Goal: Task Accomplishment & Management: Complete application form

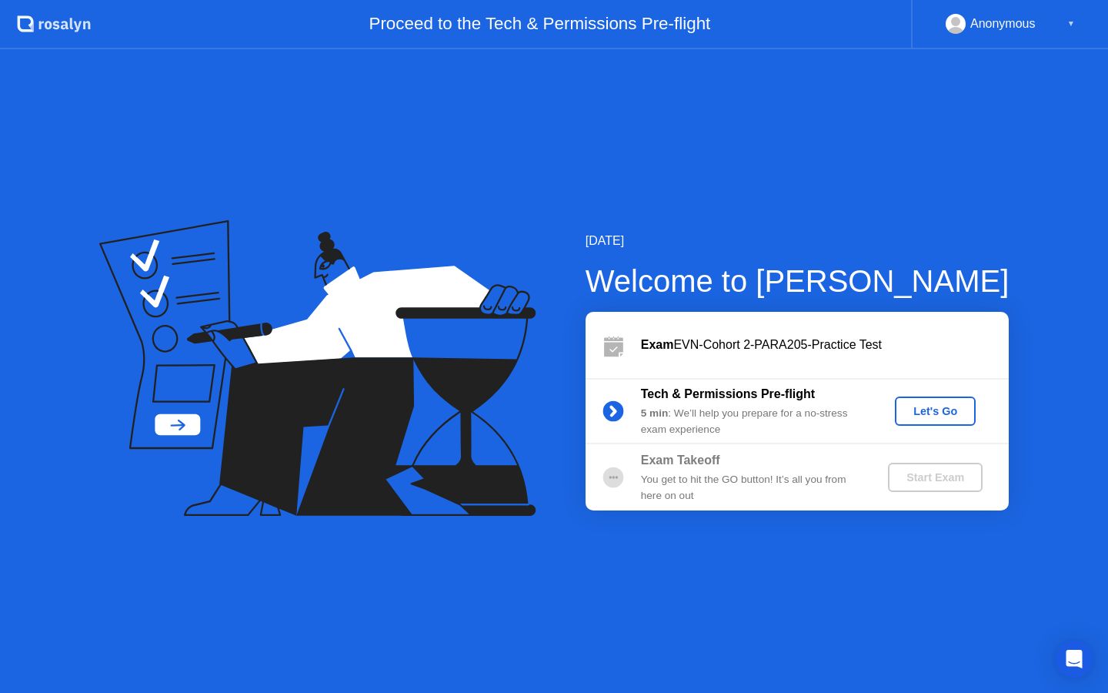
click at [938, 411] on div "Let's Go" at bounding box center [935, 411] width 68 height 12
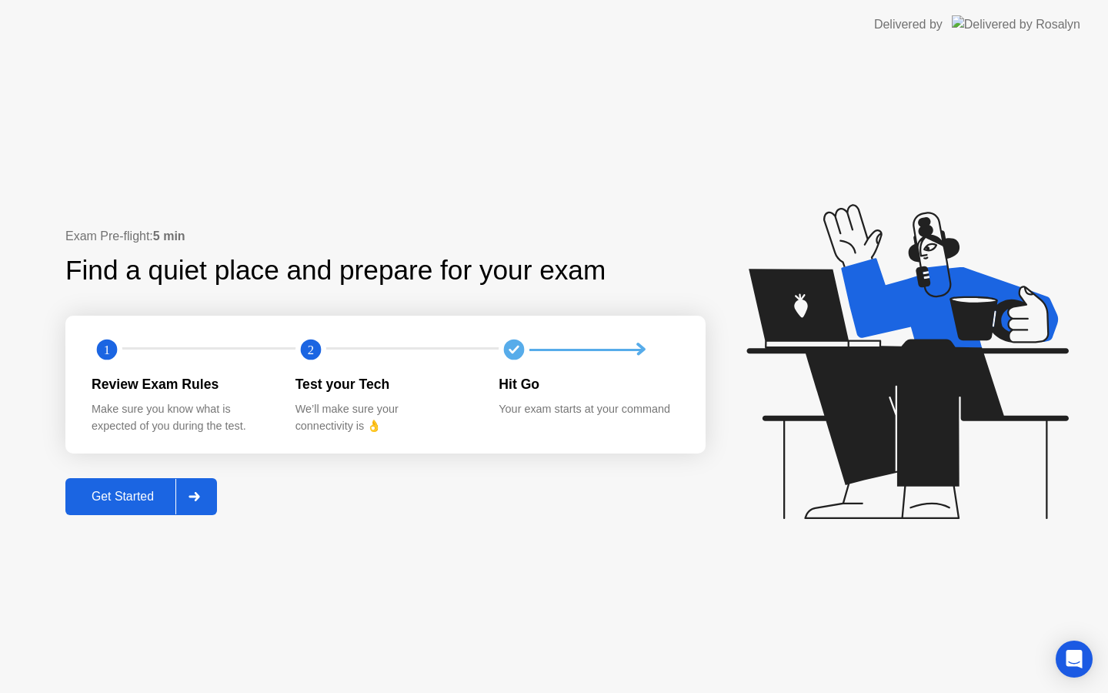
click at [155, 492] on div "Get Started" at bounding box center [122, 496] width 105 height 14
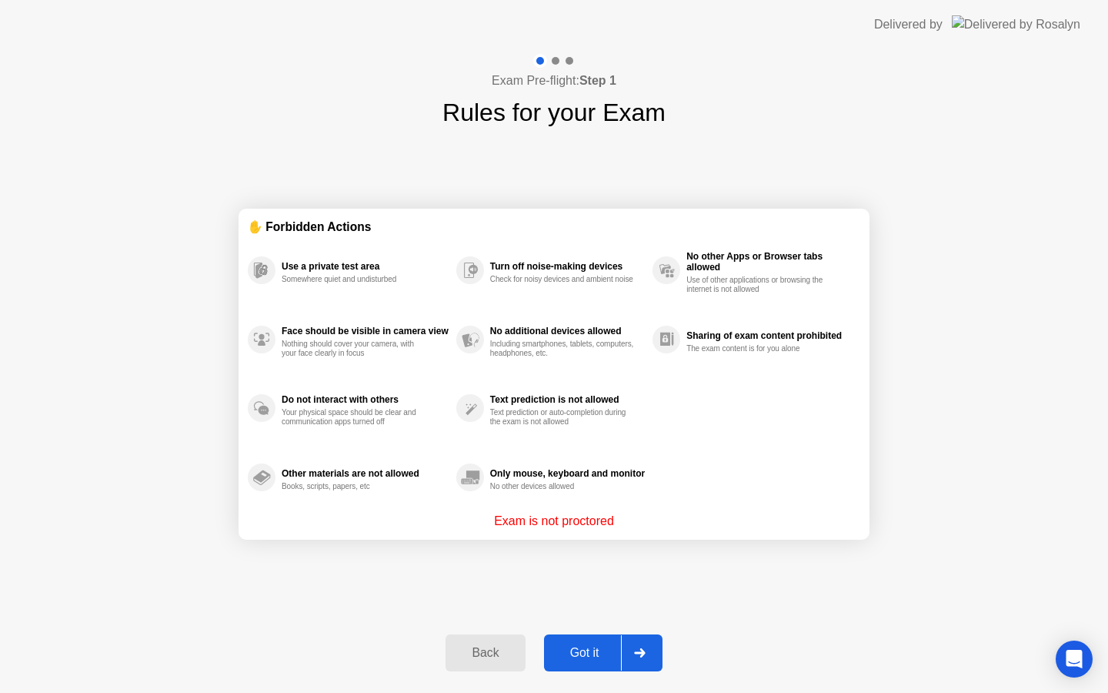
click at [589, 650] on div "Got it" at bounding box center [585, 653] width 72 height 14
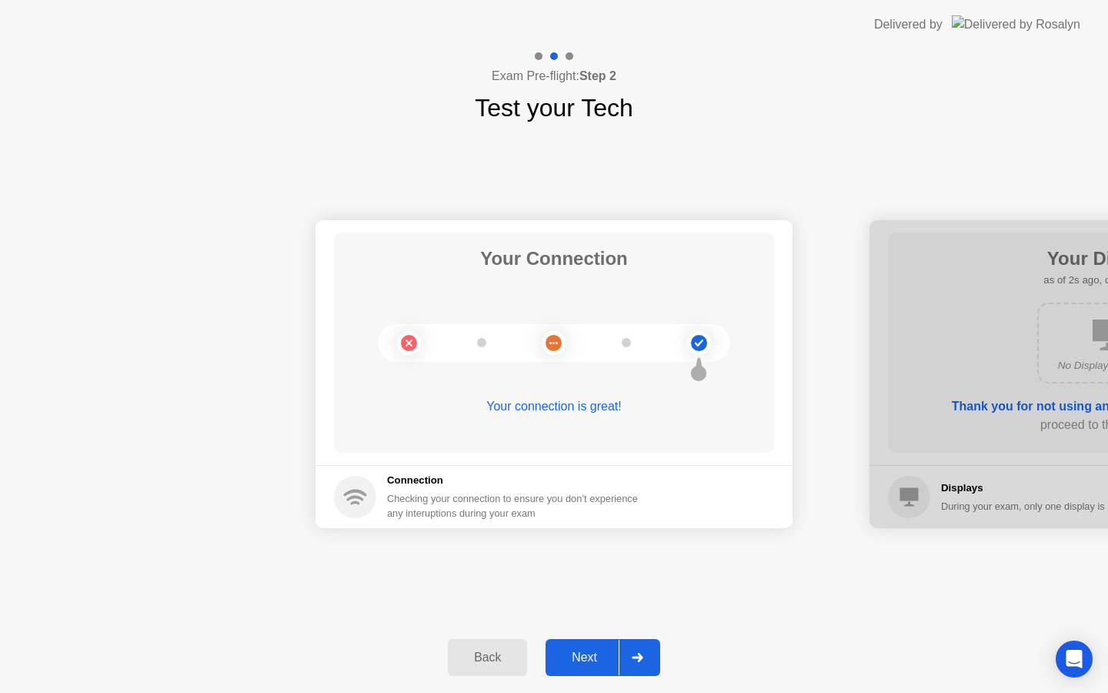
click at [589, 651] on div "Next" at bounding box center [584, 657] width 68 height 14
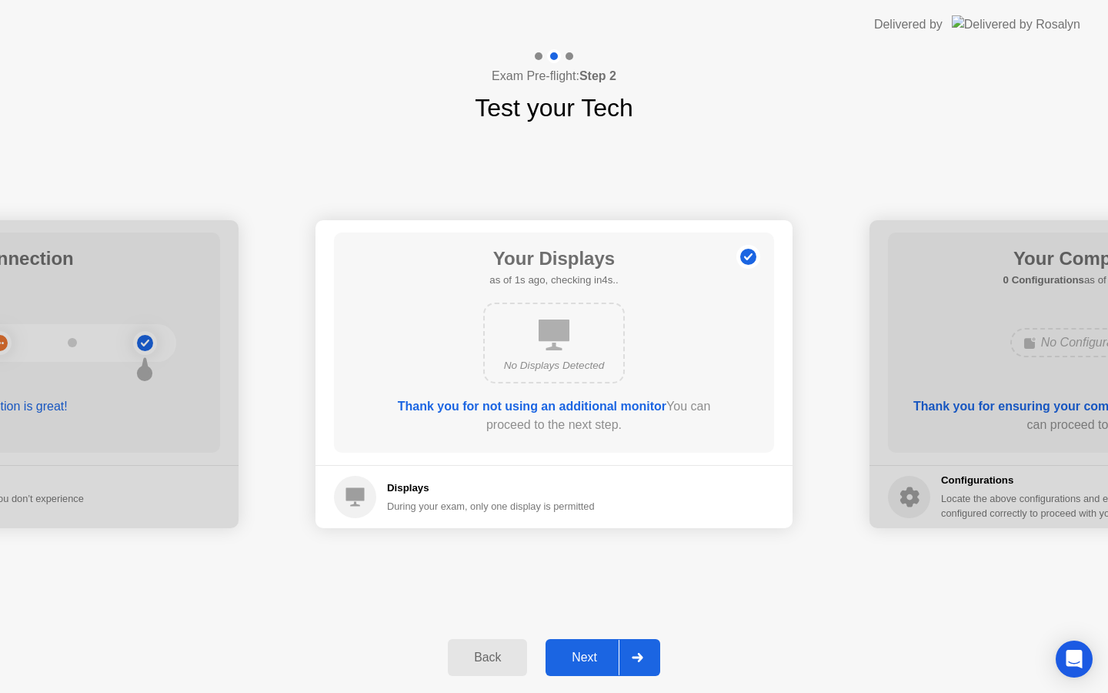
click at [597, 661] on div "Next" at bounding box center [584, 657] width 68 height 14
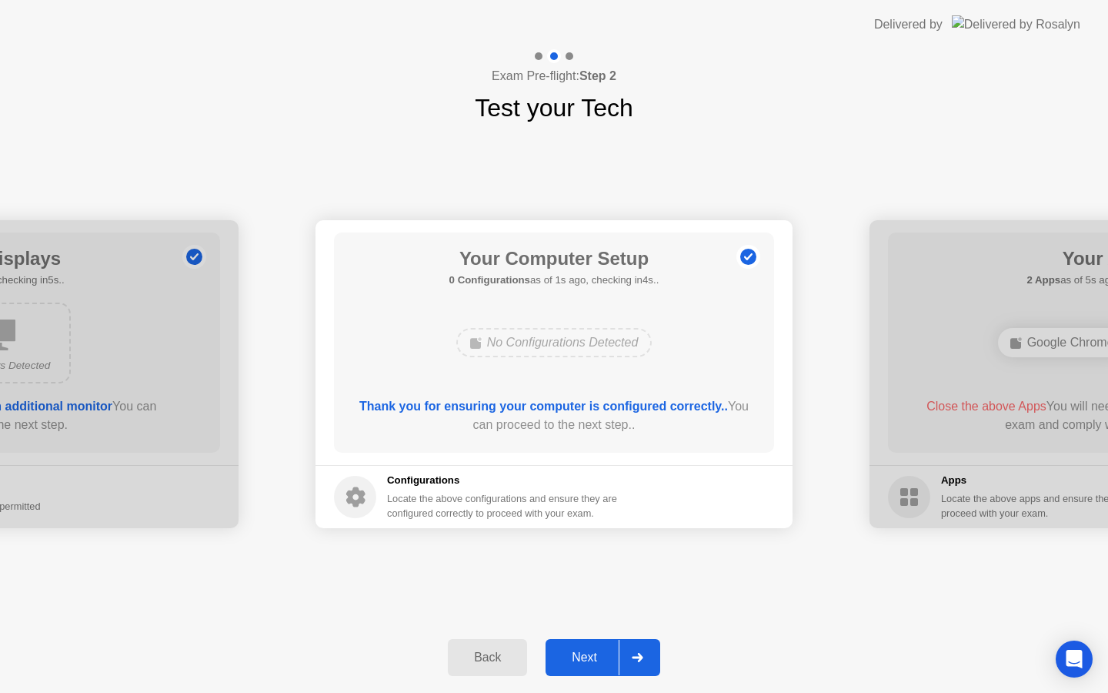
click at [598, 652] on div "Next" at bounding box center [584, 657] width 68 height 14
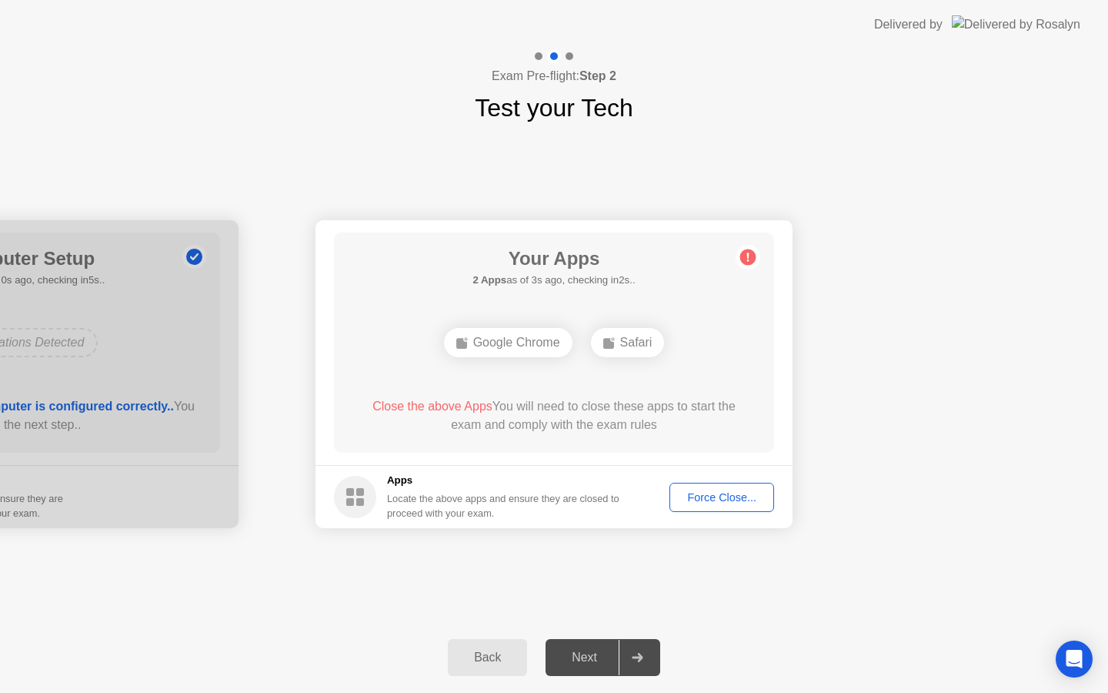
click at [731, 500] on div "Force Close..." at bounding box center [722, 497] width 94 height 12
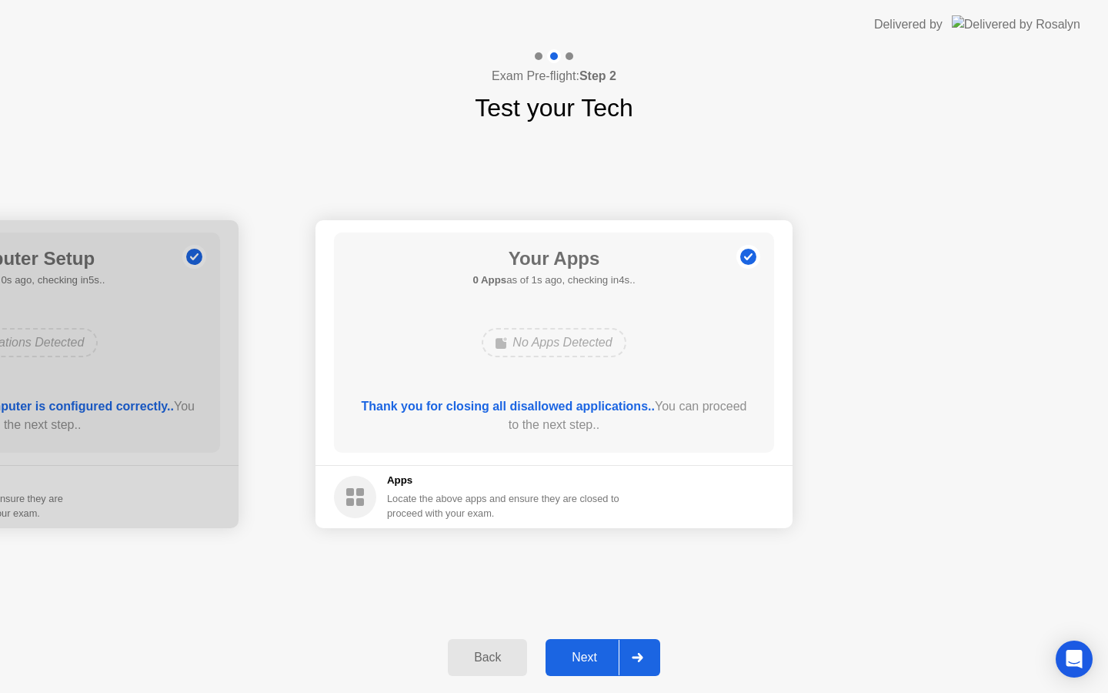
click at [596, 657] on div "Next" at bounding box center [584, 657] width 68 height 14
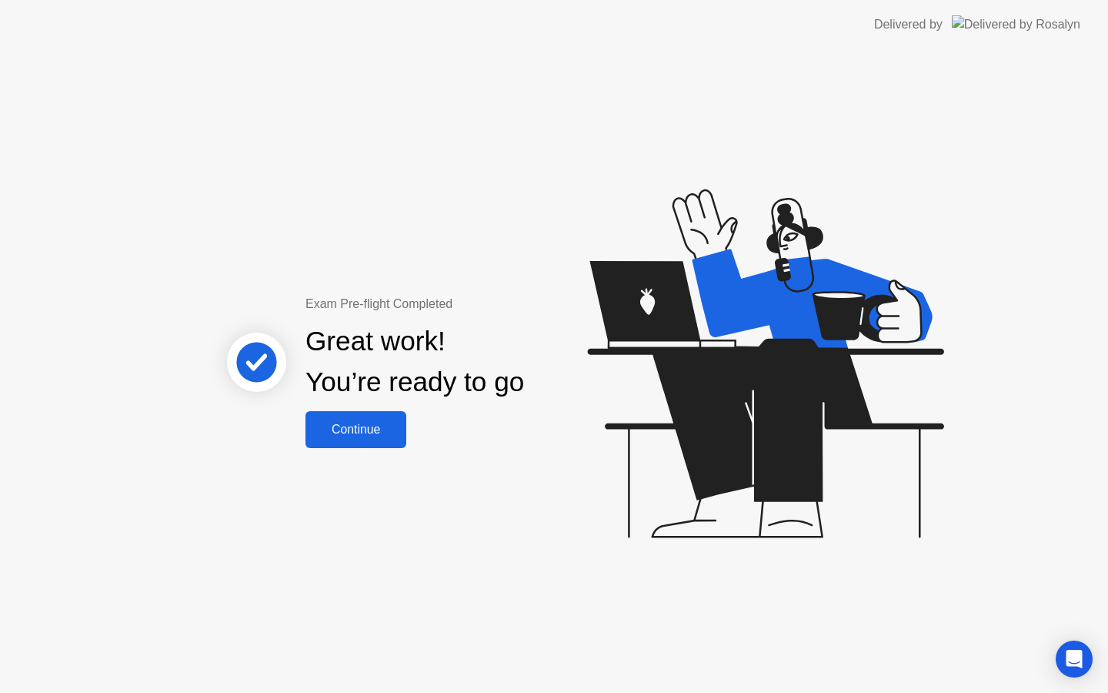
click at [365, 439] on button "Continue" at bounding box center [355, 429] width 101 height 37
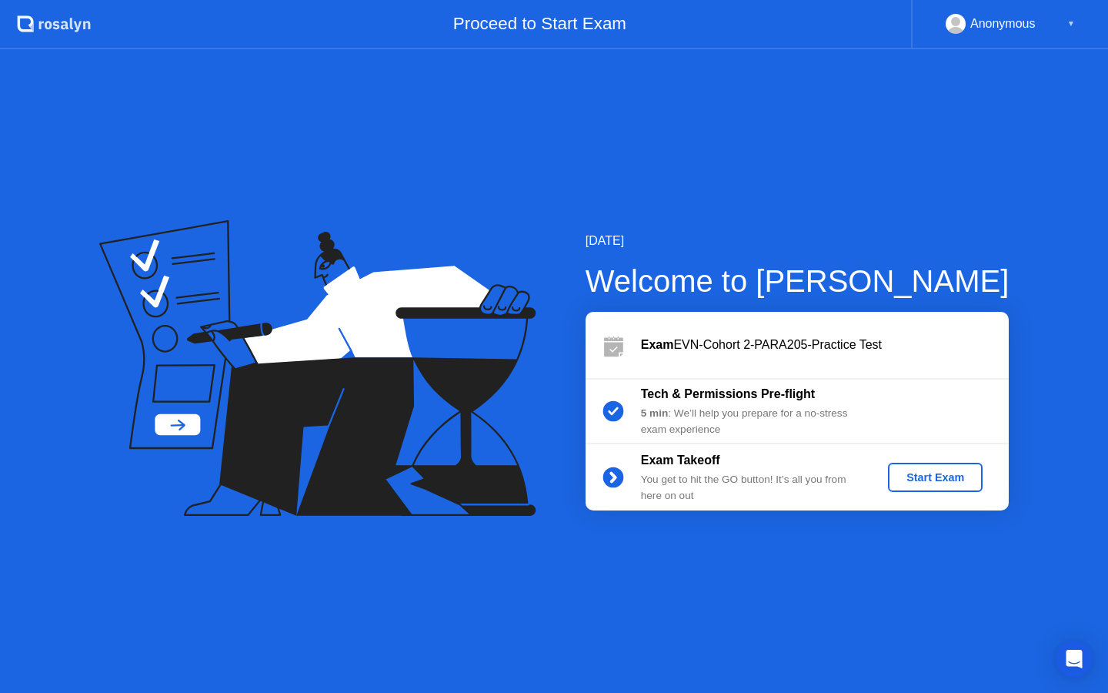
click at [926, 483] on div "Start Exam" at bounding box center [935, 477] width 82 height 12
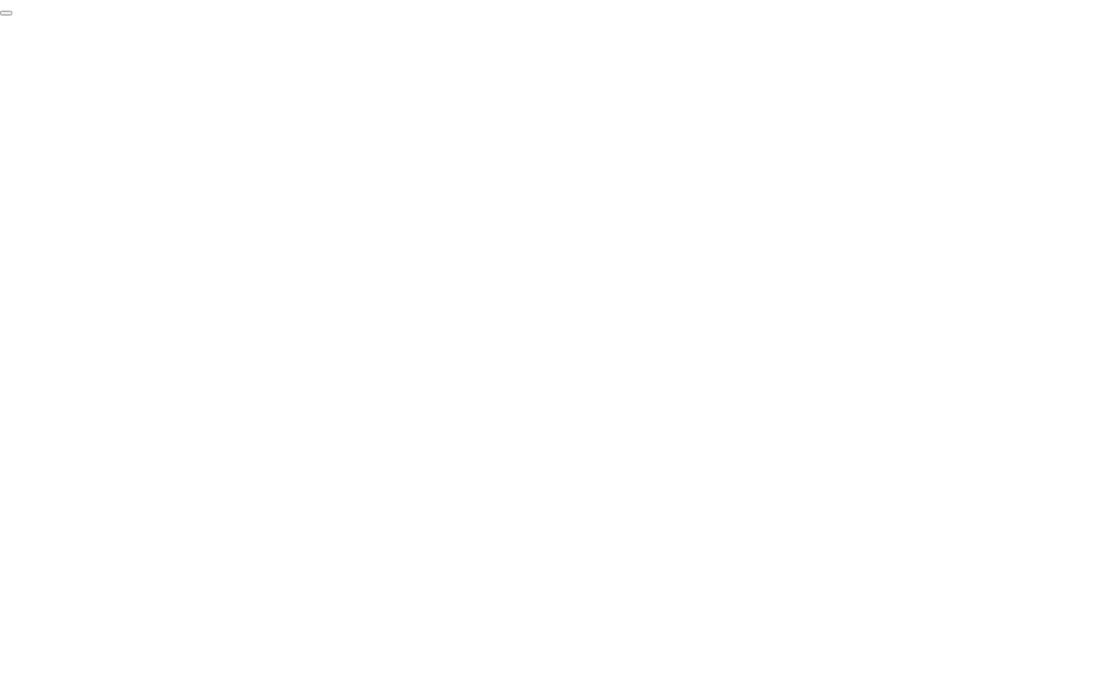
click div "End Proctoring Session"
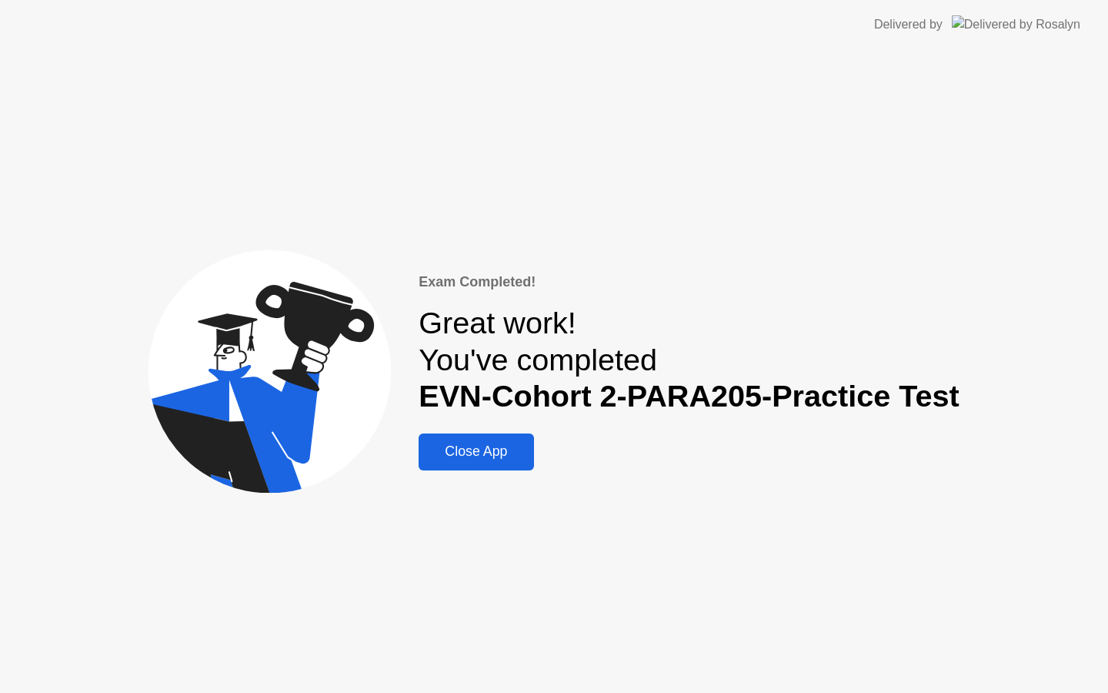
click at [524, 443] on div "Close App" at bounding box center [475, 451] width 105 height 16
